Goal: Navigation & Orientation: Find specific page/section

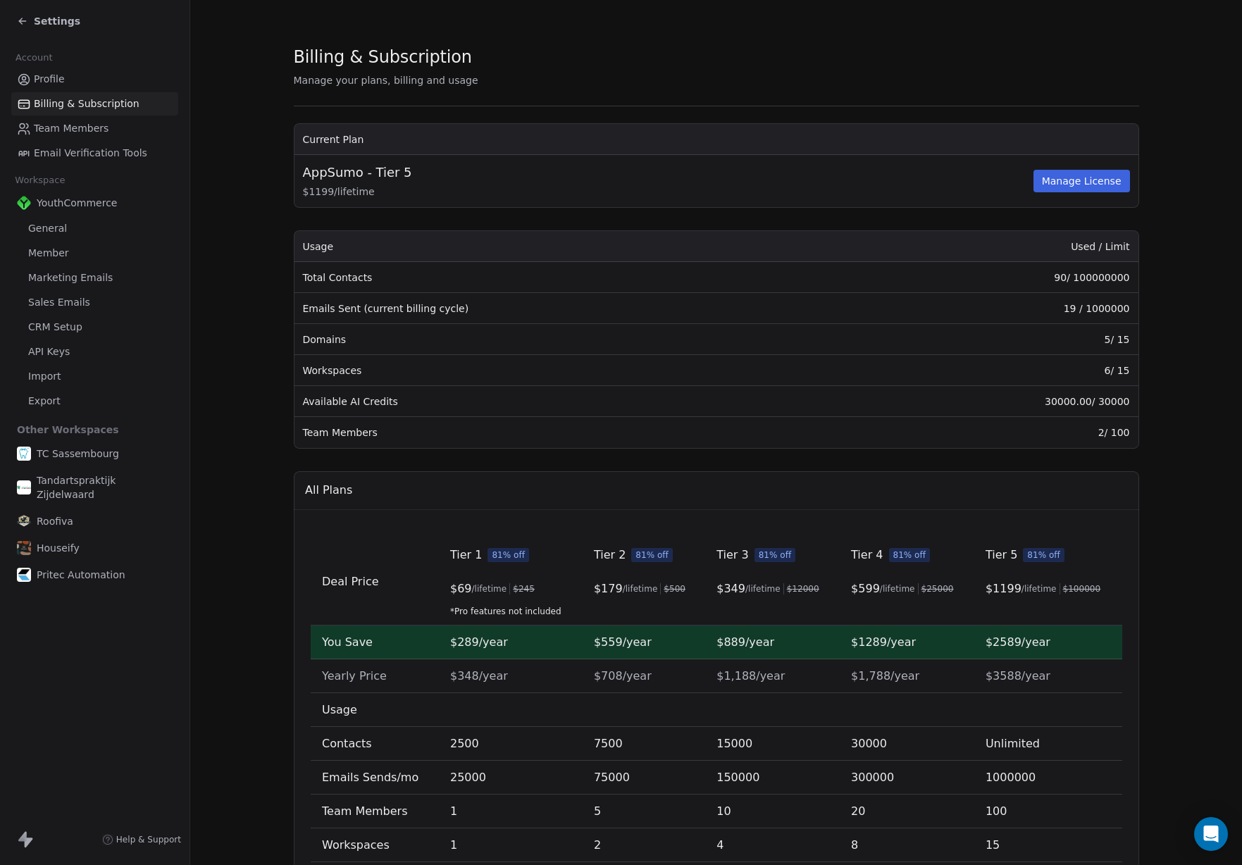
scroll to position [138, 0]
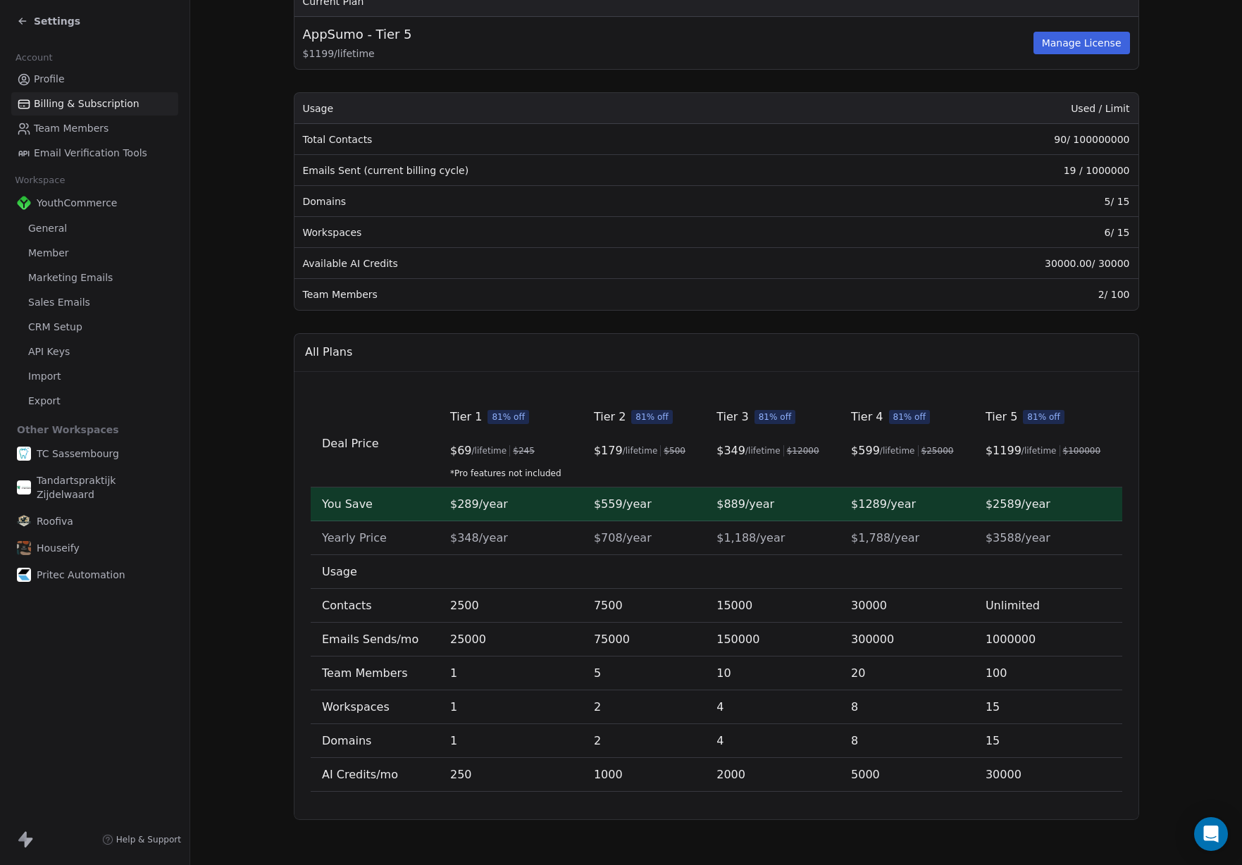
click at [61, 19] on span "Settings" at bounding box center [57, 21] width 46 height 14
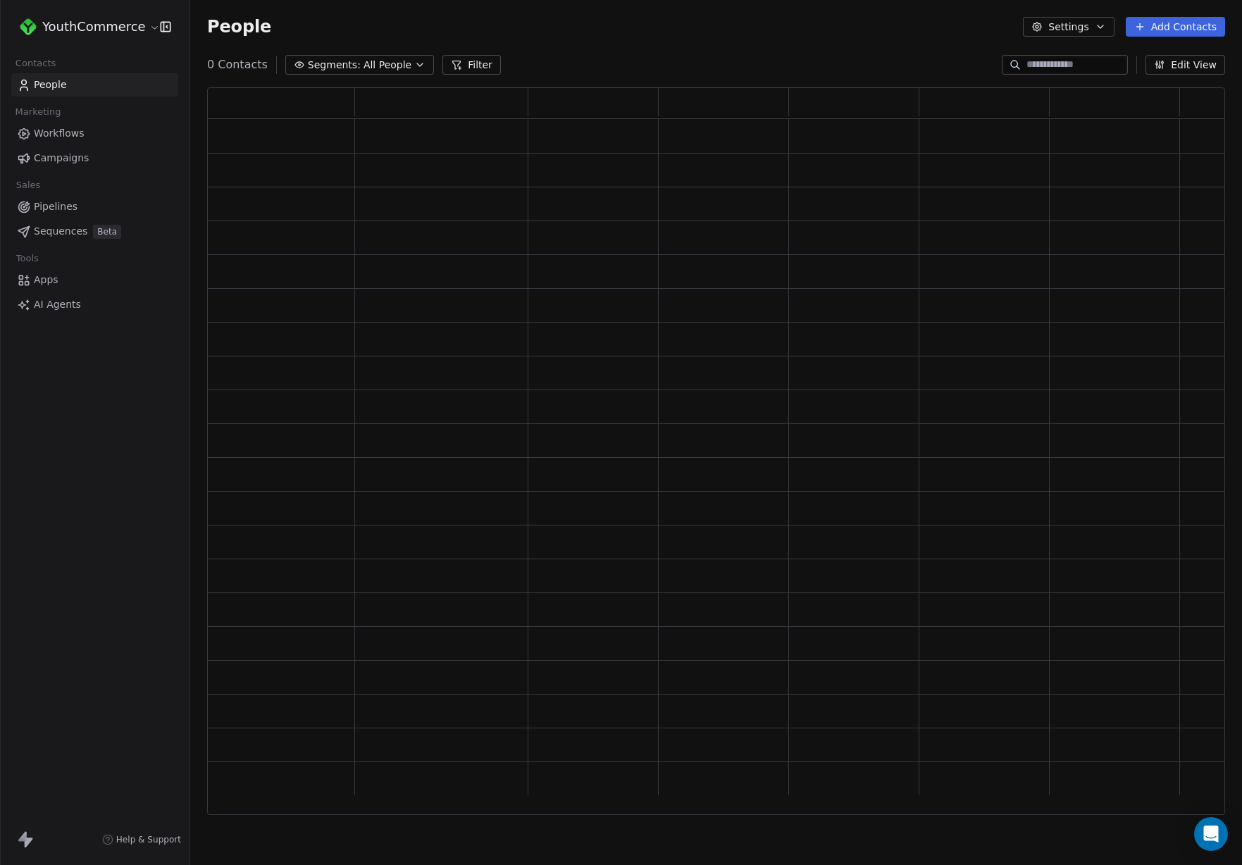
scroll to position [728, 1018]
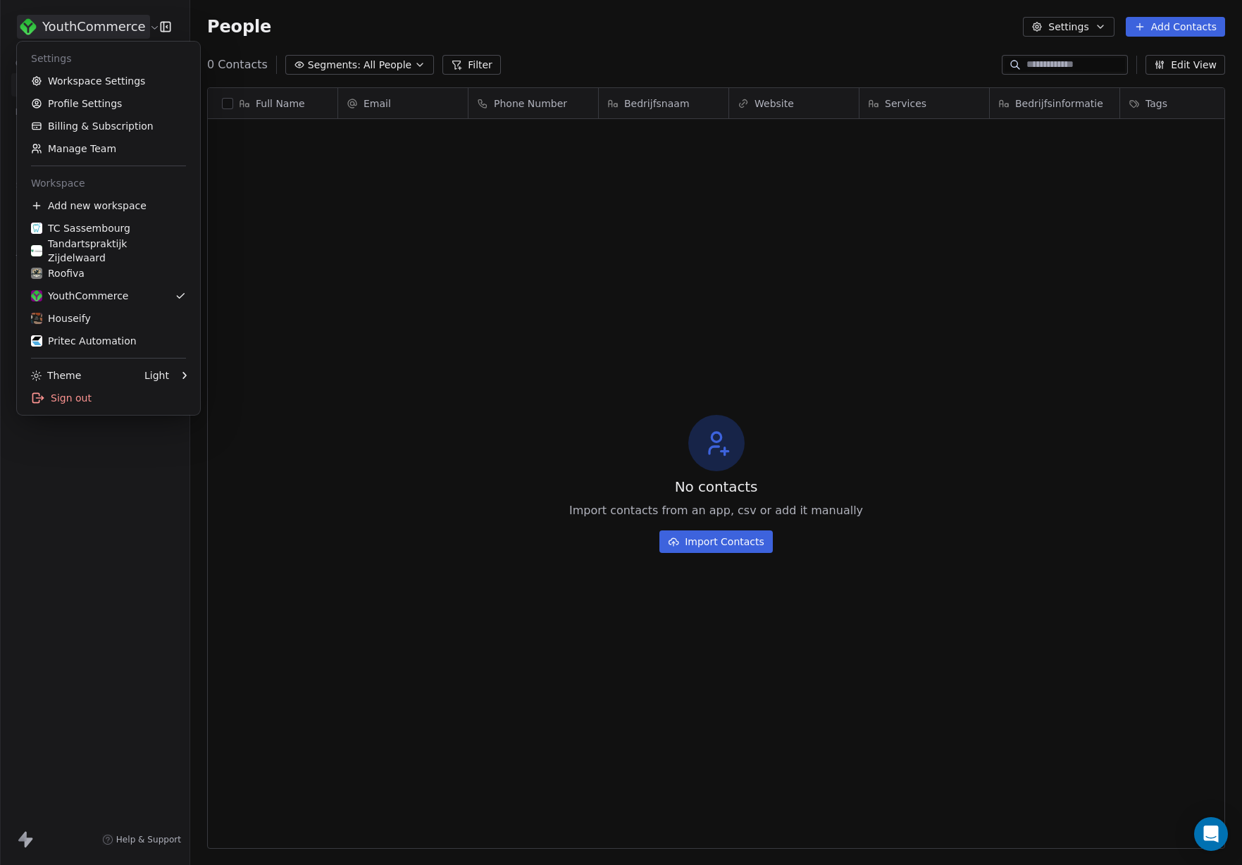
click at [94, 31] on html "YouthCommerce Contacts People Marketing Workflows Campaigns Sales Pipelines Seq…" at bounding box center [621, 432] width 1242 height 865
click at [133, 230] on div "TC Sassembourg" at bounding box center [108, 228] width 155 height 14
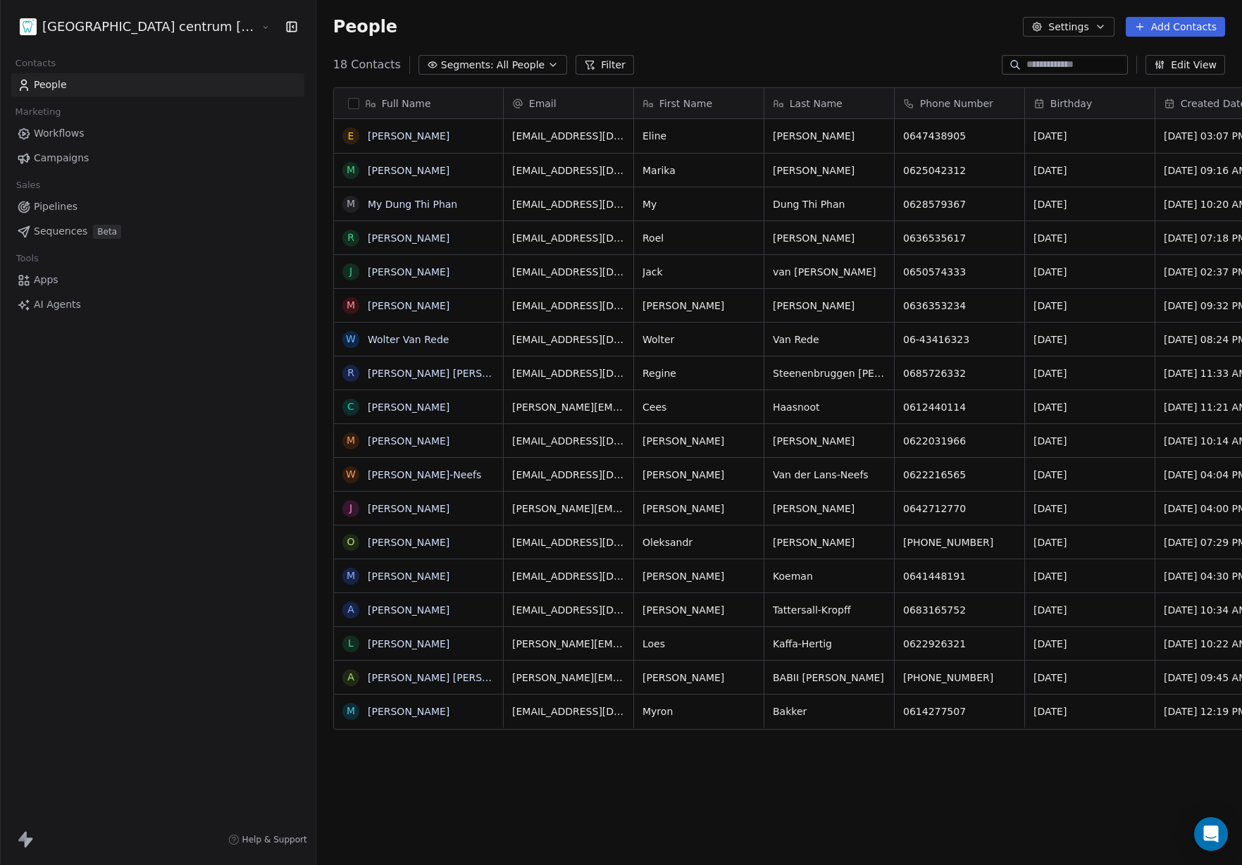
scroll to position [762, 986]
click at [174, 22] on html "Tandheelkundig centrum Sassembourg Contacts People Marketing Workflows Campaign…" at bounding box center [621, 432] width 1242 height 865
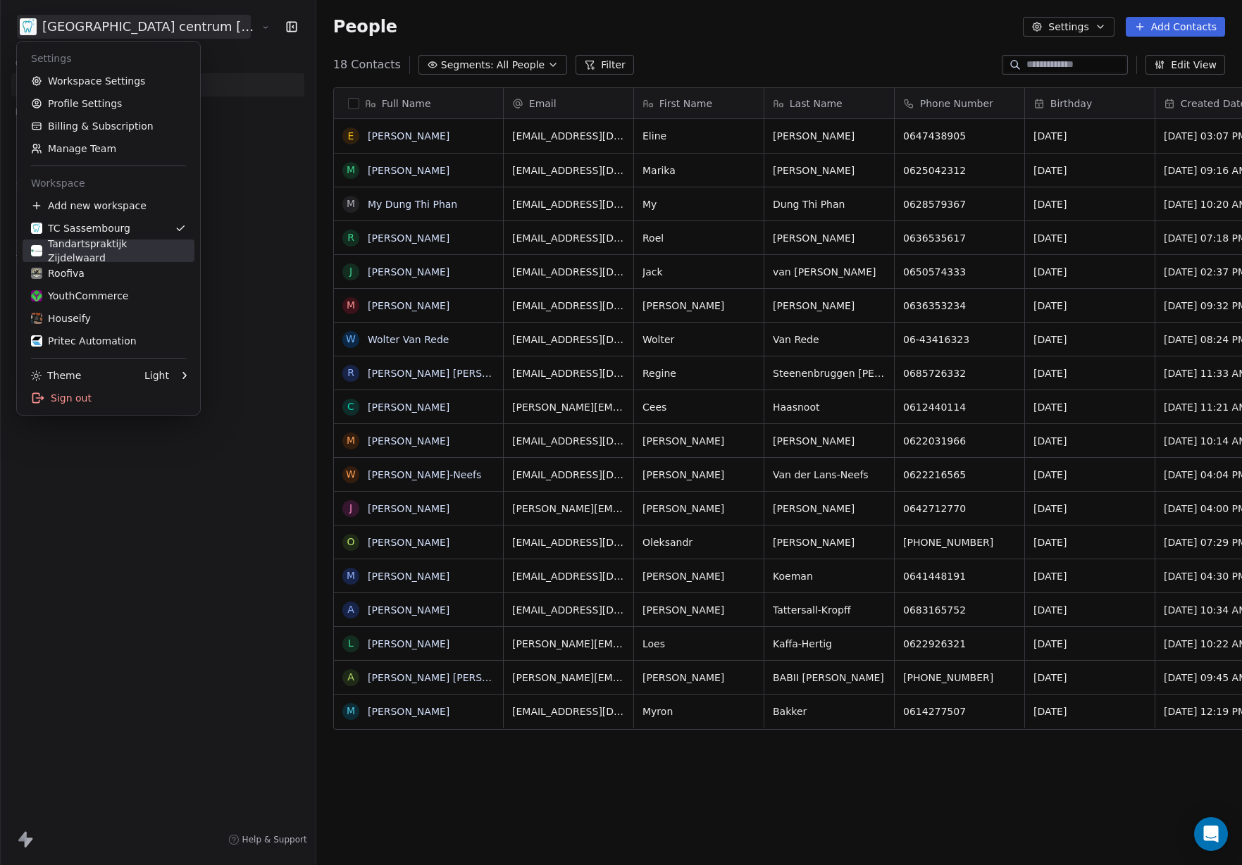
click at [139, 256] on div "Tandartspraktijk Zijdelwaard" at bounding box center [108, 251] width 155 height 28
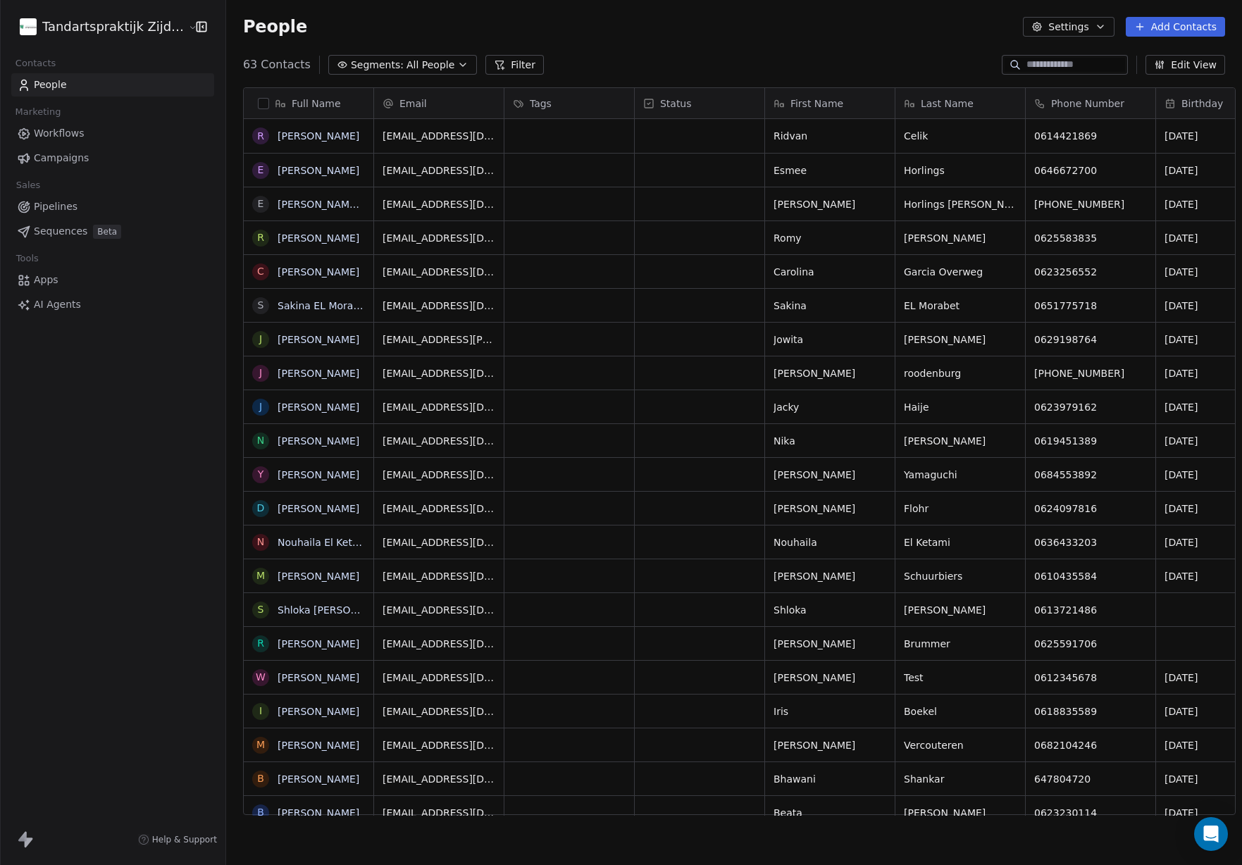
scroll to position [762, 1026]
click at [125, 27] on html "Tandartspraktijk Zijdelwaard Contacts People Marketing Workflows Campaigns Sale…" at bounding box center [621, 432] width 1242 height 865
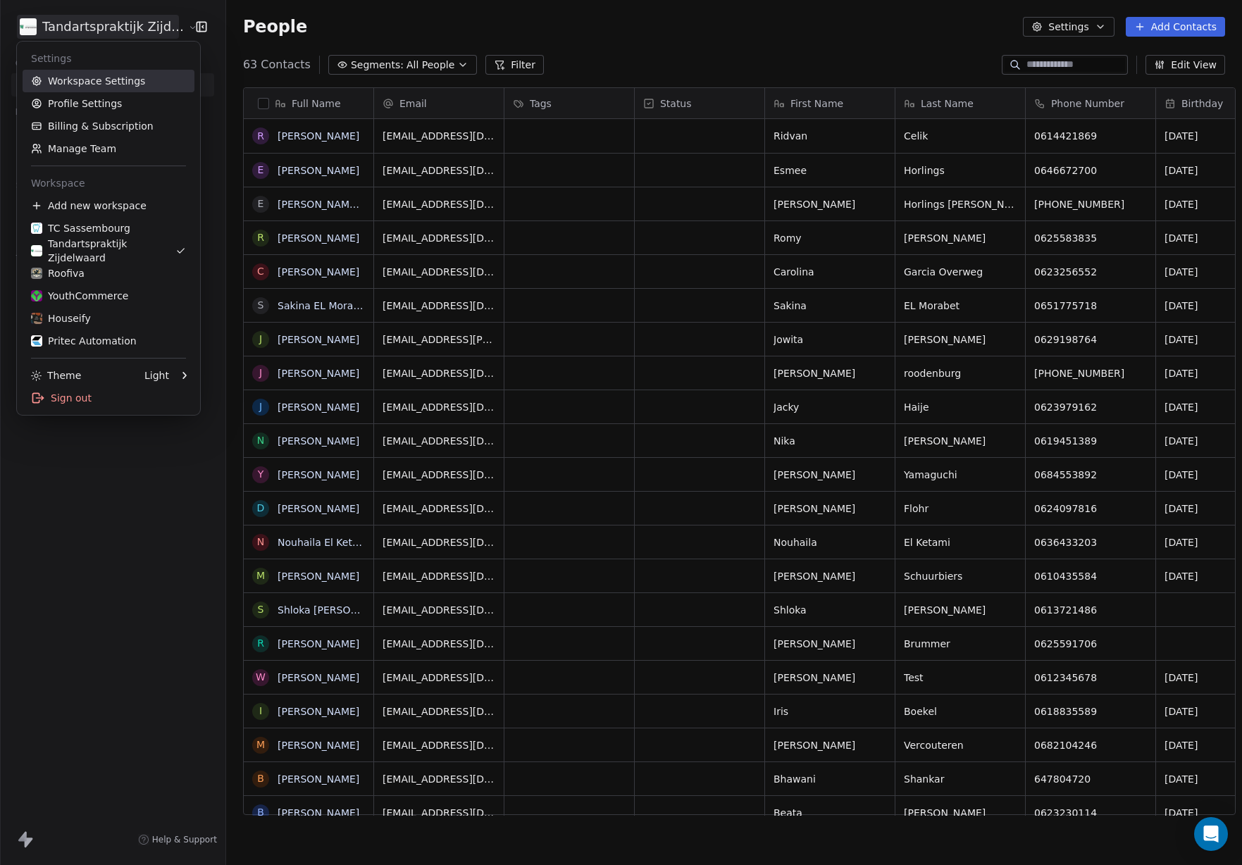
click at [125, 84] on link "Workspace Settings" at bounding box center [109, 81] width 172 height 23
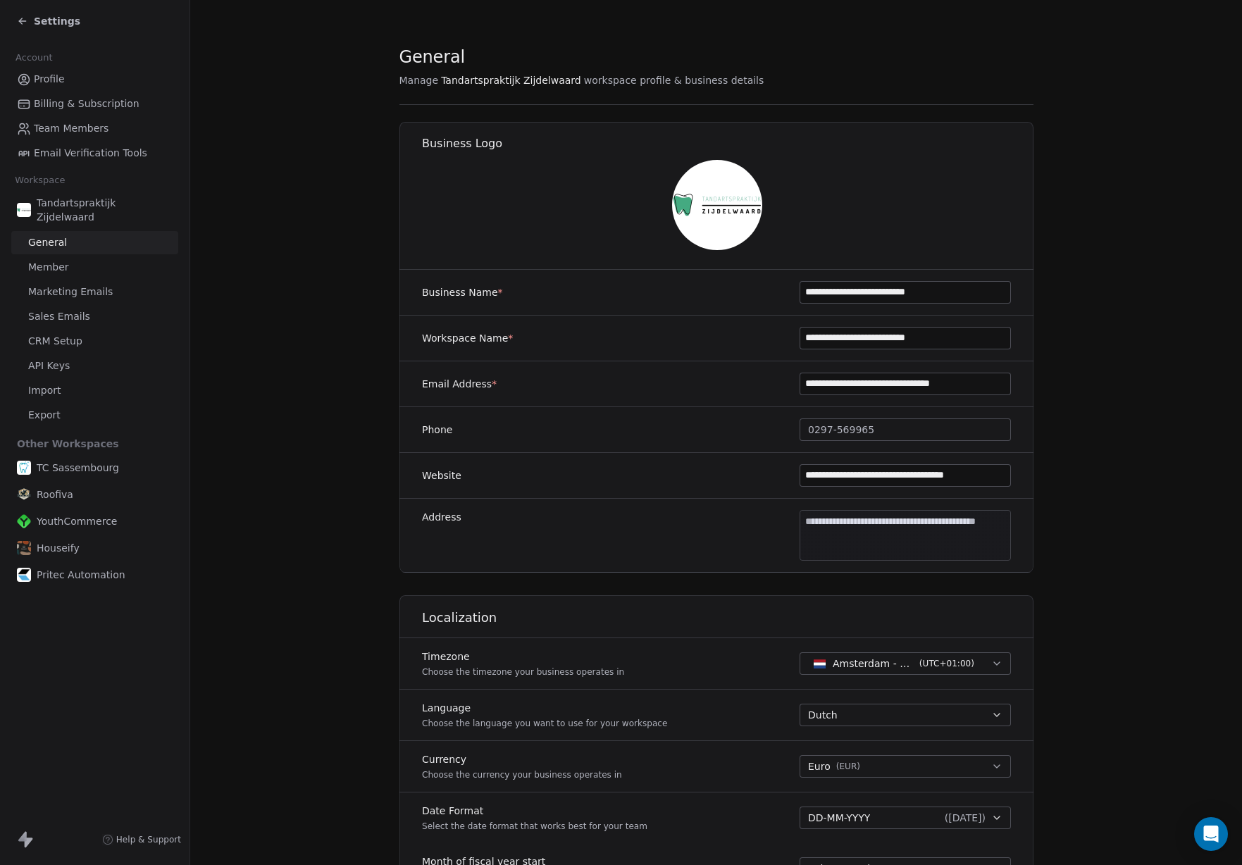
click at [60, 22] on span "Settings" at bounding box center [57, 21] width 46 height 14
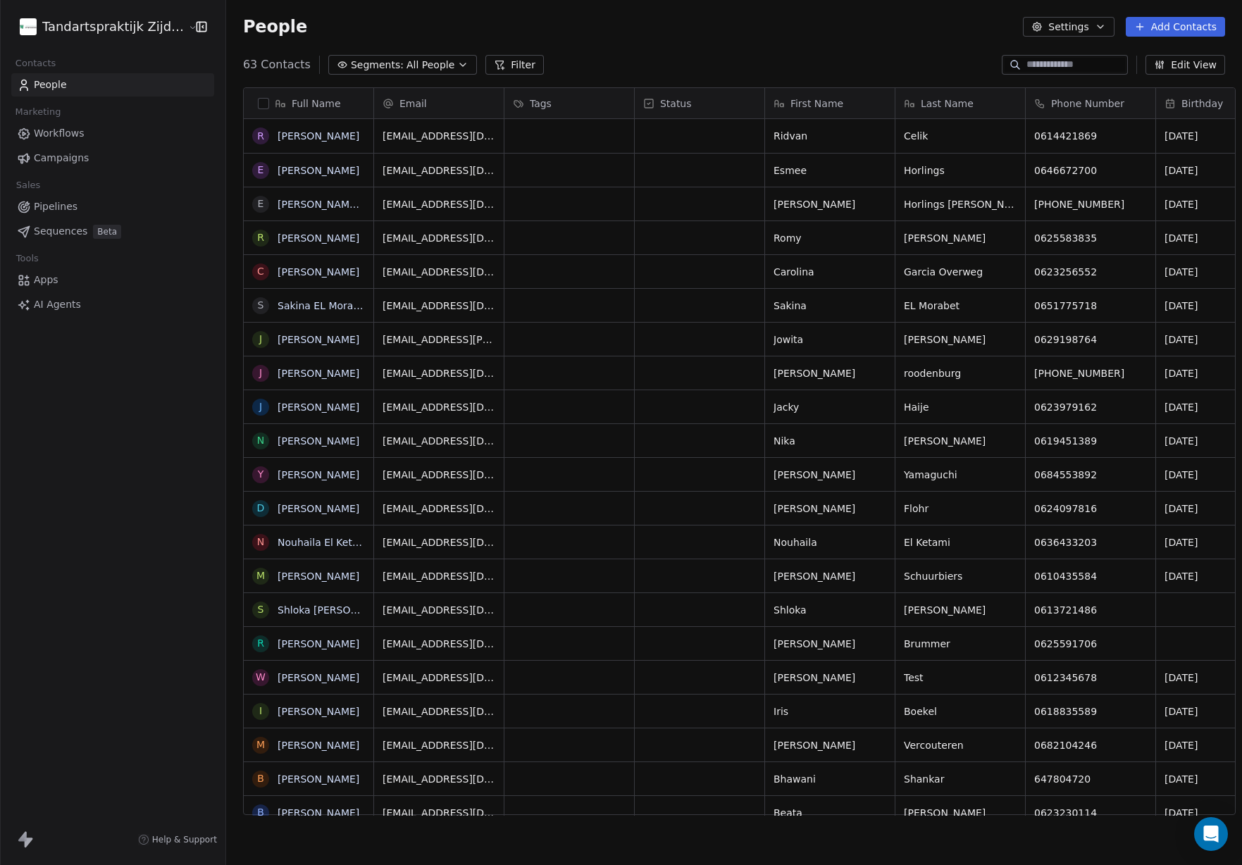
click at [60, 22] on div "Tandartspraktijk Zijdelwaard Contacts People Marketing Workflows Campaigns Sale…" at bounding box center [621, 432] width 1242 height 865
click at [68, 26] on html "Tandartspraktijk Zijdelwaard Contacts People Marketing Workflows Campaigns Sale…" at bounding box center [621, 432] width 1242 height 865
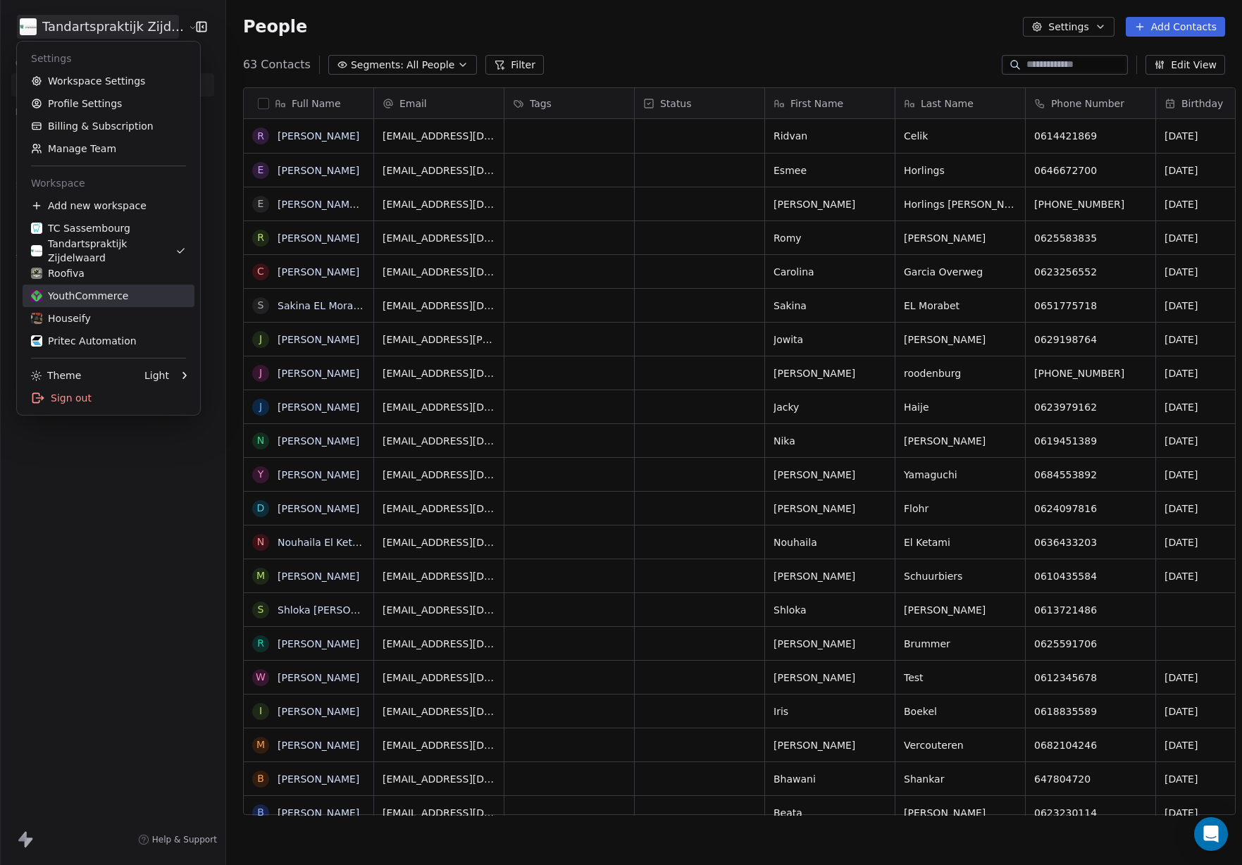
drag, startPoint x: 104, startPoint y: 302, endPoint x: 278, endPoint y: 247, distance: 182.3
click at [104, 302] on div "YouthCommerce" at bounding box center [79, 296] width 97 height 14
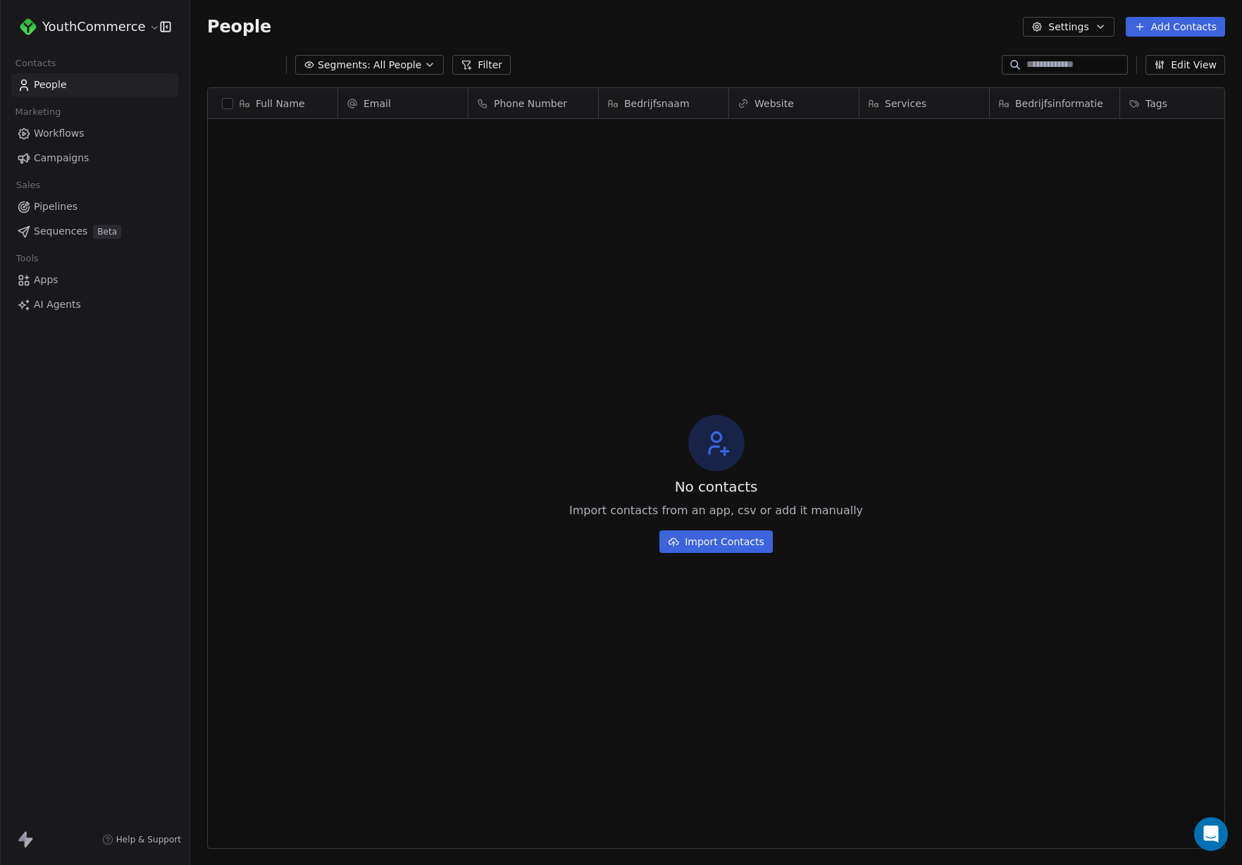
scroll to position [762, 1052]
